Goal: Task Accomplishment & Management: Complete application form

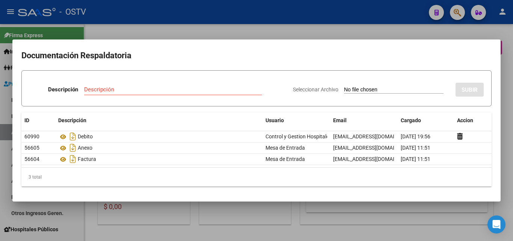
scroll to position [338, 0]
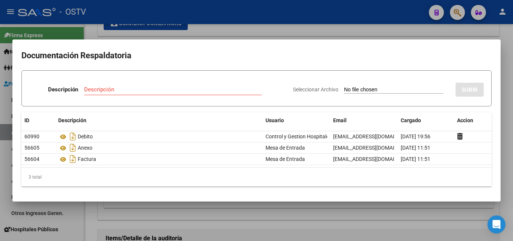
click at [143, 212] on div at bounding box center [256, 120] width 513 height 241
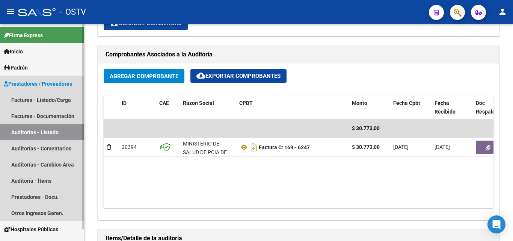
click at [55, 134] on link "Auditorías - Listado" at bounding box center [42, 132] width 84 height 16
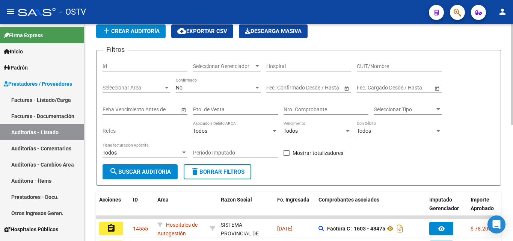
scroll to position [23, 0]
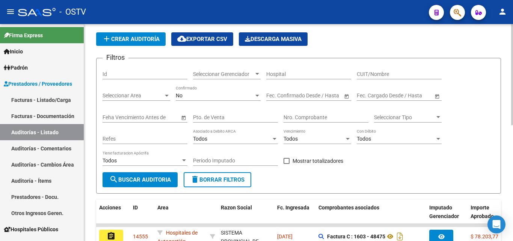
click at [304, 115] on input "Nro. Comprobante" at bounding box center [326, 117] width 85 height 6
paste input "2367"
type input "2367"
click at [153, 175] on button "search Buscar Auditoria" at bounding box center [140, 179] width 75 height 15
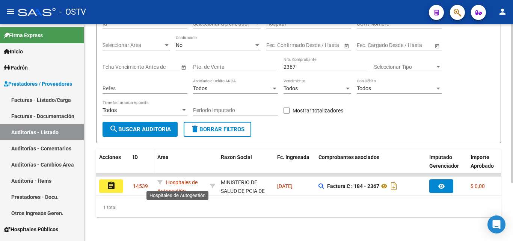
scroll to position [79, 0]
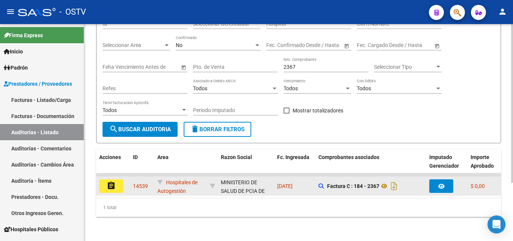
click at [112, 182] on mat-icon "assignment" at bounding box center [111, 185] width 9 height 9
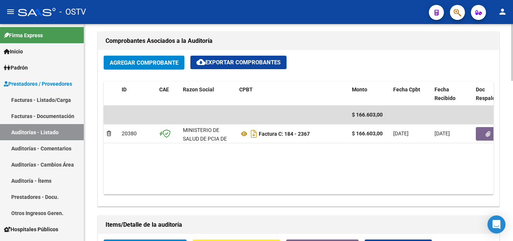
scroll to position [376, 0]
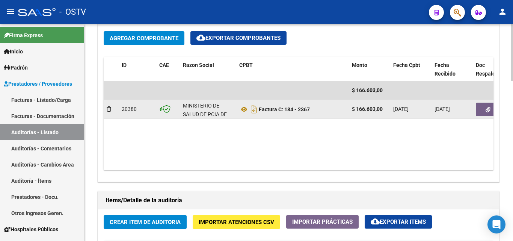
click at [487, 106] on span "button" at bounding box center [488, 109] width 5 height 7
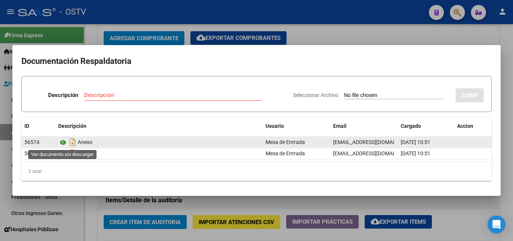
click at [63, 145] on icon at bounding box center [63, 142] width 10 height 9
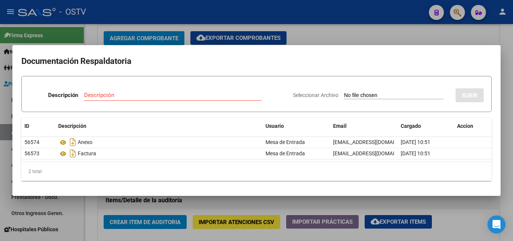
click at [333, 34] on div at bounding box center [256, 120] width 513 height 241
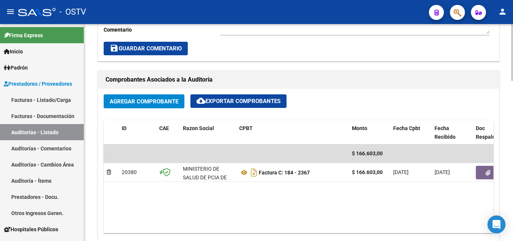
scroll to position [413, 0]
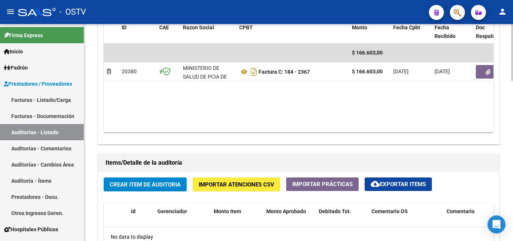
click at [163, 185] on span "Crear Item de Auditoria" at bounding box center [145, 184] width 71 height 7
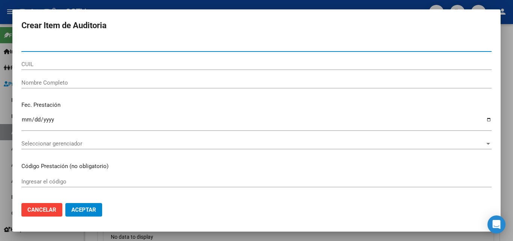
paste input "47514846"
type input "47514846"
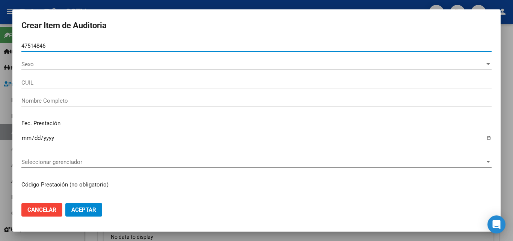
type input "27475148466"
type input "[PERSON_NAME]"
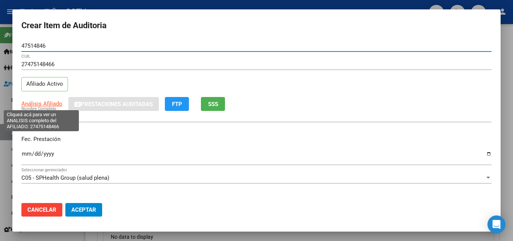
type input "47514846"
click at [47, 106] on span "Análisis Afiliado" at bounding box center [41, 103] width 41 height 7
type textarea "27475148466"
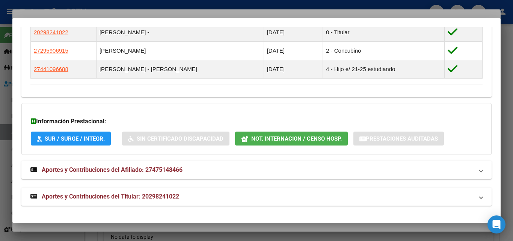
click at [100, 194] on span "Aportes y Contribuciones del Titular: 20298241022" at bounding box center [111, 196] width 138 height 7
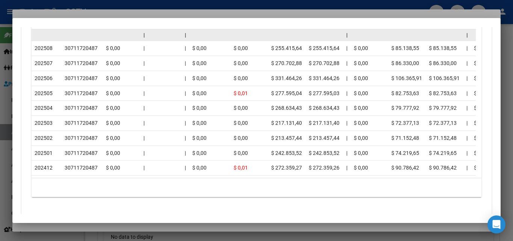
scroll to position [797, 0]
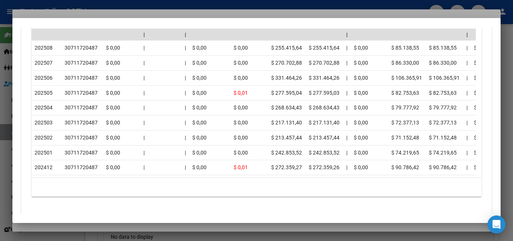
click at [97, 230] on div at bounding box center [256, 120] width 513 height 241
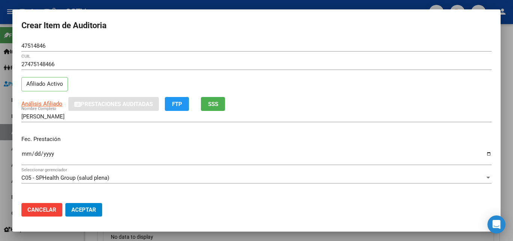
click at [25, 154] on input "Ingresar la fecha" at bounding box center [256, 157] width 471 height 12
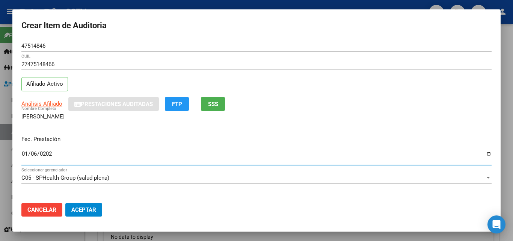
type input "[DATE]"
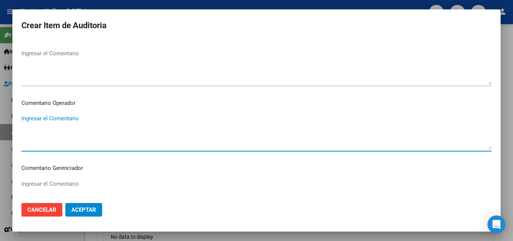
scroll to position [483, 0]
click at [54, 183] on span "Seleccionar tipo" at bounding box center [253, 183] width 464 height 7
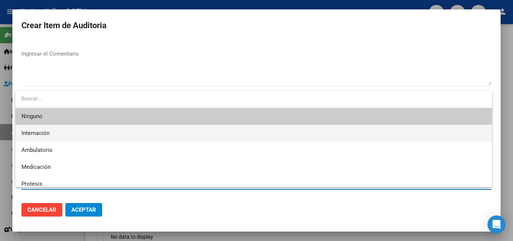
click at [46, 138] on span "Internación" at bounding box center [253, 133] width 465 height 17
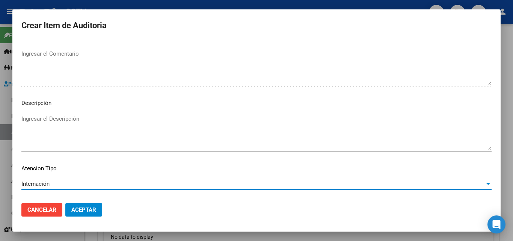
click at [84, 210] on span "Aceptar" at bounding box center [83, 209] width 25 height 7
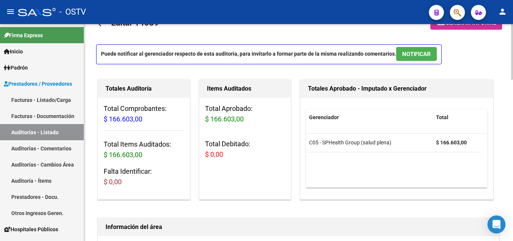
scroll to position [0, 0]
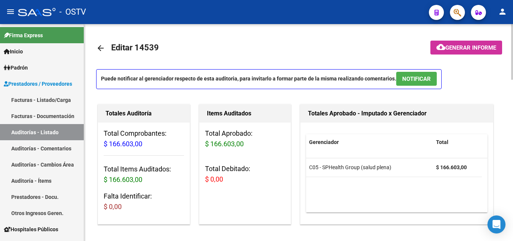
click at [416, 79] on span "NOTIFICAR" at bounding box center [417, 79] width 29 height 7
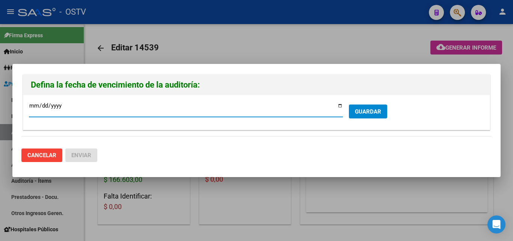
click at [360, 109] on span "GUARDAR" at bounding box center [368, 111] width 26 height 7
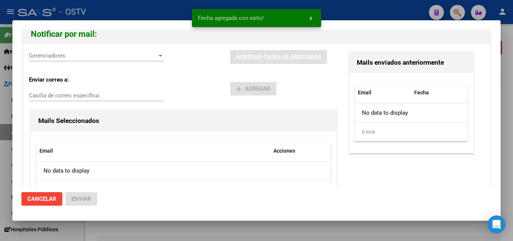
scroll to position [75, 0]
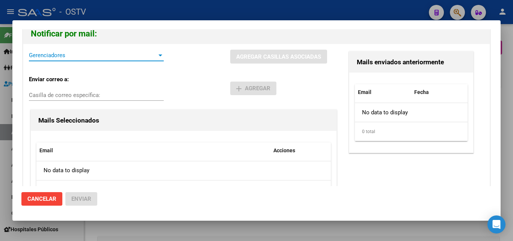
click at [137, 58] on span "Gerenciadores" at bounding box center [93, 55] width 128 height 7
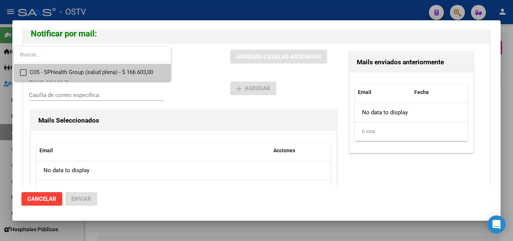
click at [179, 94] on div at bounding box center [256, 120] width 513 height 241
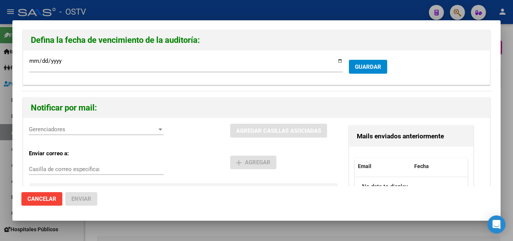
scroll to position [0, 0]
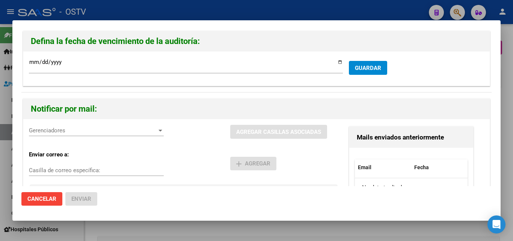
click at [147, 131] on span "Gerenciadores" at bounding box center [93, 130] width 128 height 7
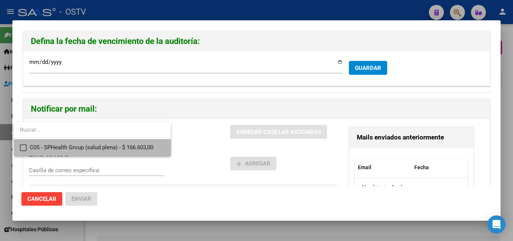
click at [96, 148] on span "C05 - SPHealth Group (salud plena) - $ 166.603,00" at bounding box center [97, 147] width 135 height 17
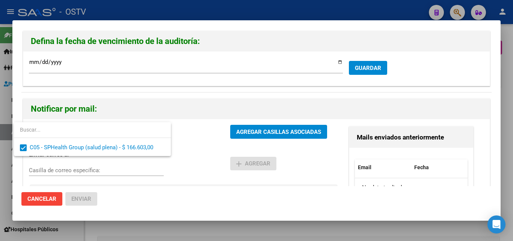
click at [189, 154] on div at bounding box center [256, 120] width 513 height 241
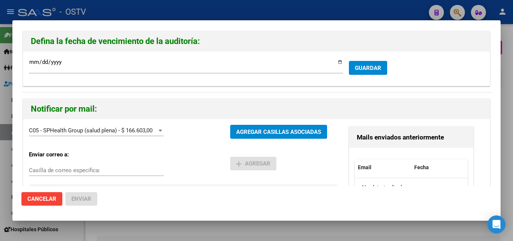
scroll to position [38, 0]
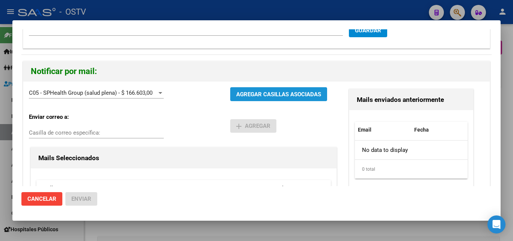
click at [304, 100] on button "AGREGAR CASILLAS ASOCIADAS" at bounding box center [278, 94] width 97 height 14
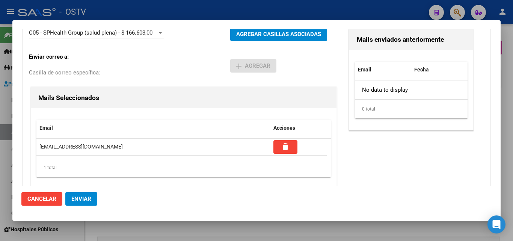
scroll to position [110, 0]
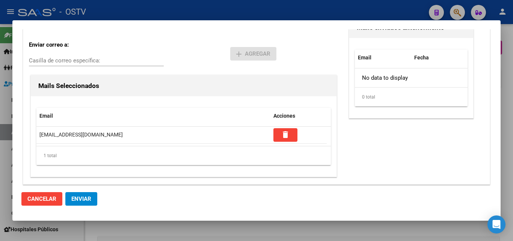
click at [83, 196] on span "Enviar" at bounding box center [81, 198] width 20 height 7
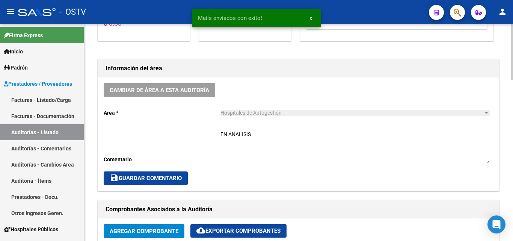
scroll to position [188, 0]
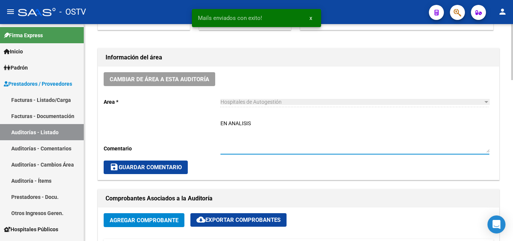
drag, startPoint x: 262, startPoint y: 125, endPoint x: 170, endPoint y: 124, distance: 91.3
click at [160, 125] on div "Cambiar de área a esta auditoría Area * Hospitales de Autogestión Seleccionar a…" at bounding box center [298, 123] width 401 height 113
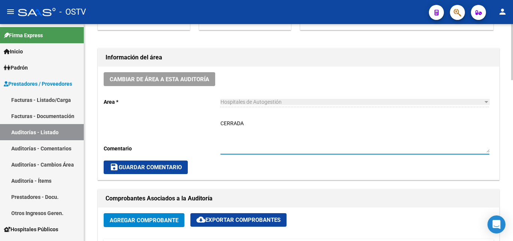
type textarea "CERRADA"
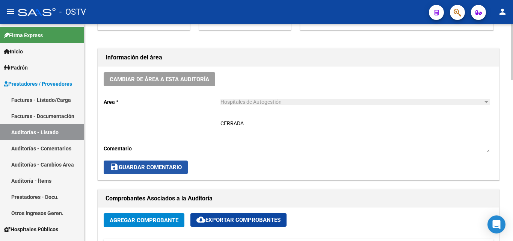
click at [141, 169] on span "save Guardar Comentario" at bounding box center [146, 167] width 72 height 7
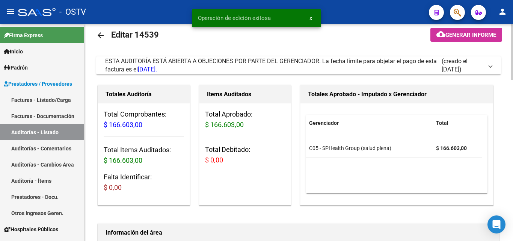
scroll to position [0, 0]
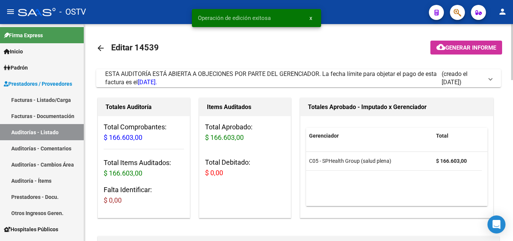
click at [103, 50] on mat-icon "arrow_back" at bounding box center [100, 48] width 9 height 9
